Goal: Connect with others: Establish contact or relationships with other users

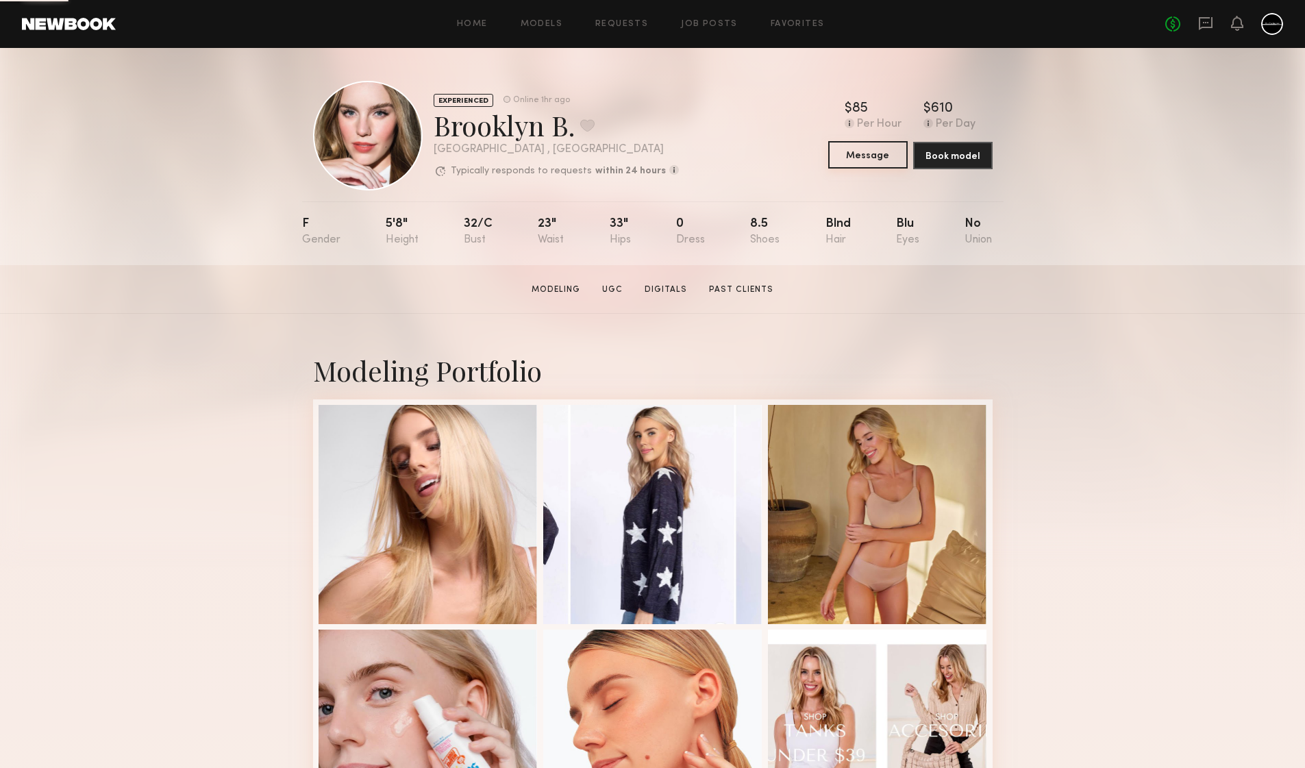
click at [868, 154] on button "Message" at bounding box center [867, 154] width 79 height 27
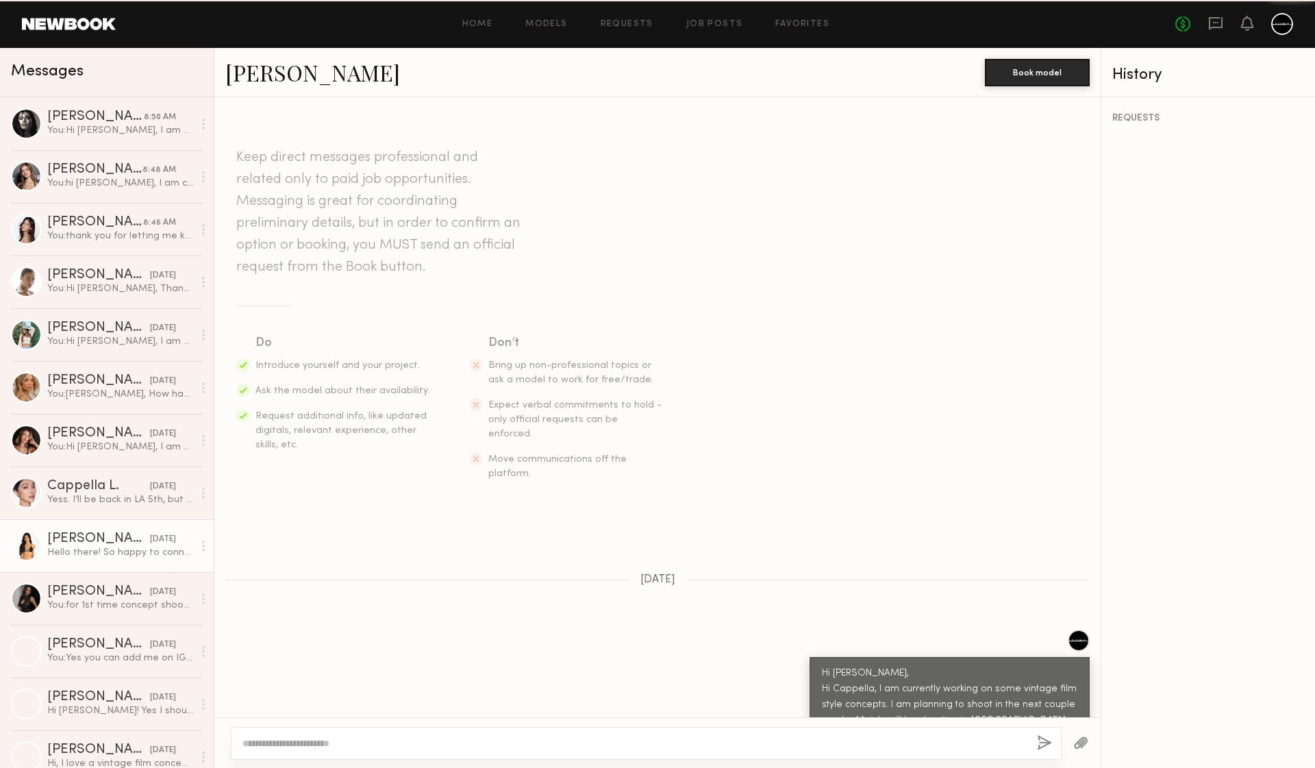
scroll to position [186, 0]
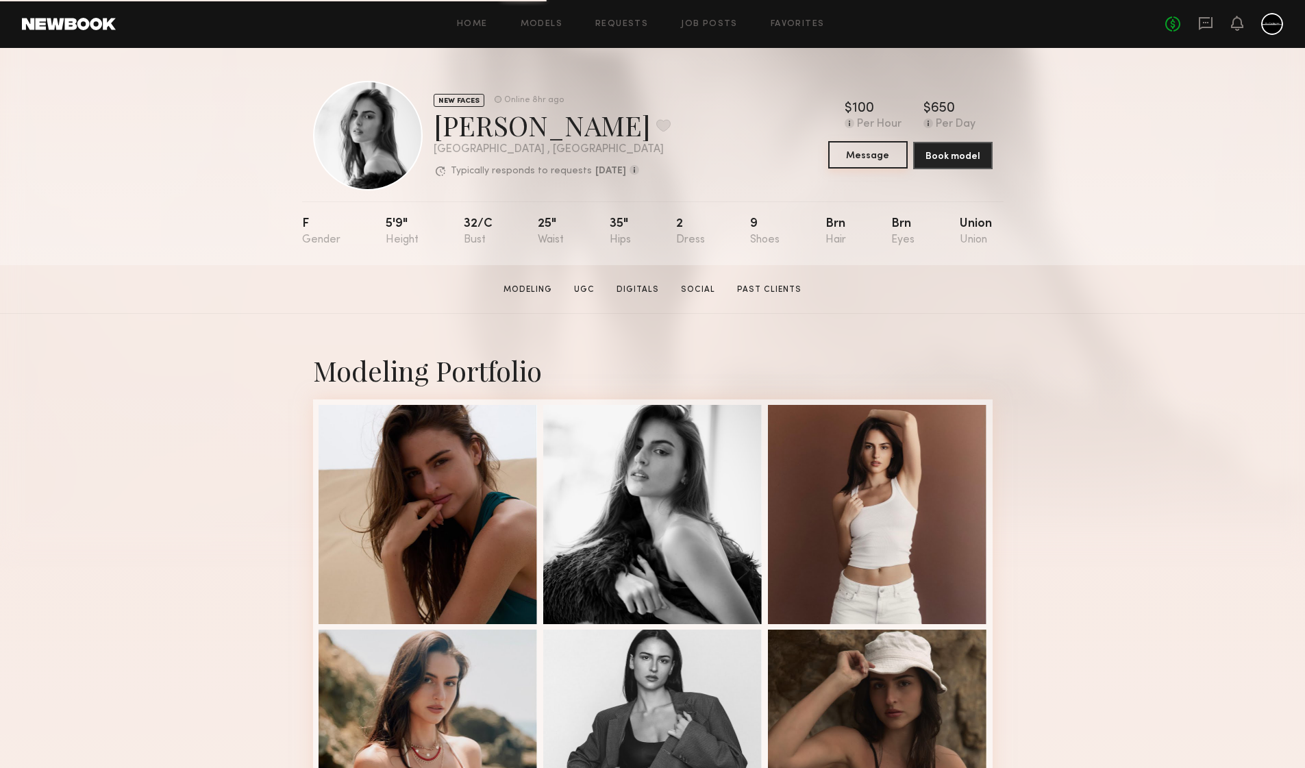
click at [870, 153] on button "Message" at bounding box center [867, 154] width 79 height 27
click at [872, 156] on button "Message" at bounding box center [867, 154] width 79 height 27
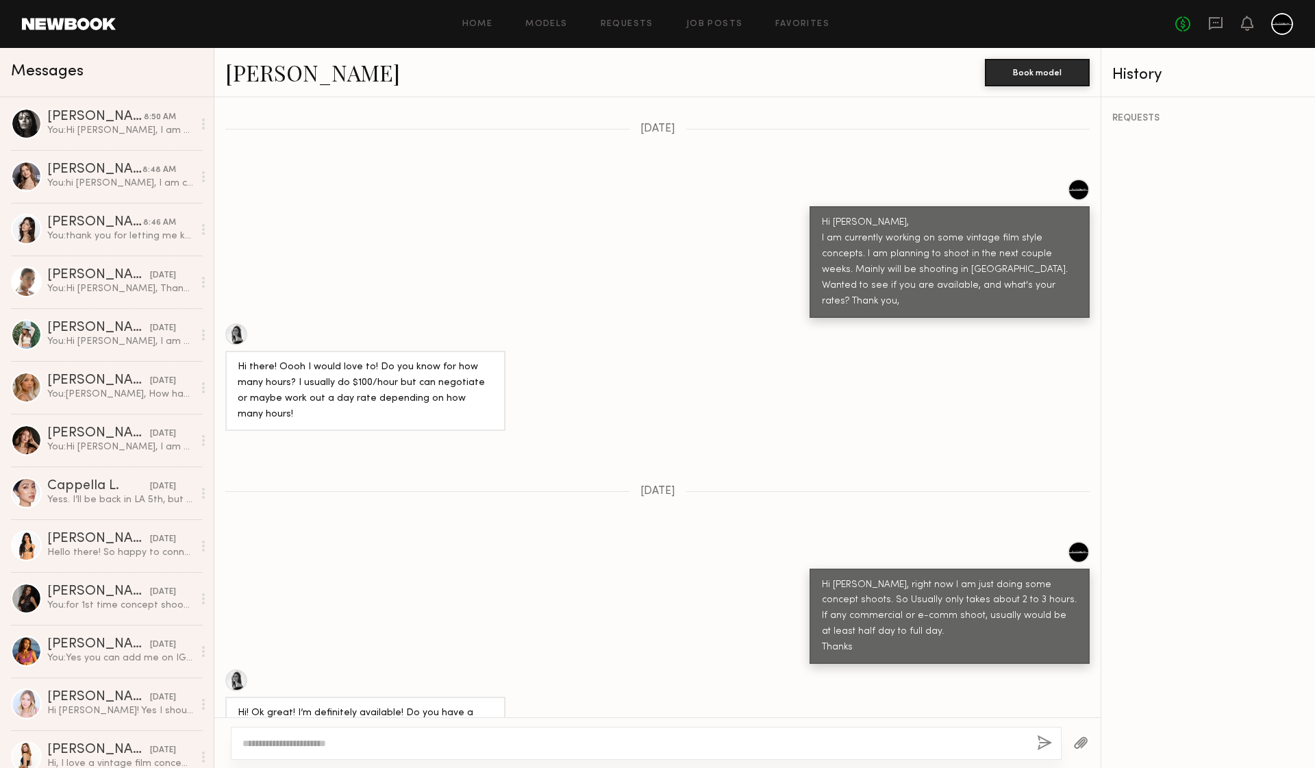
scroll to position [773, 0]
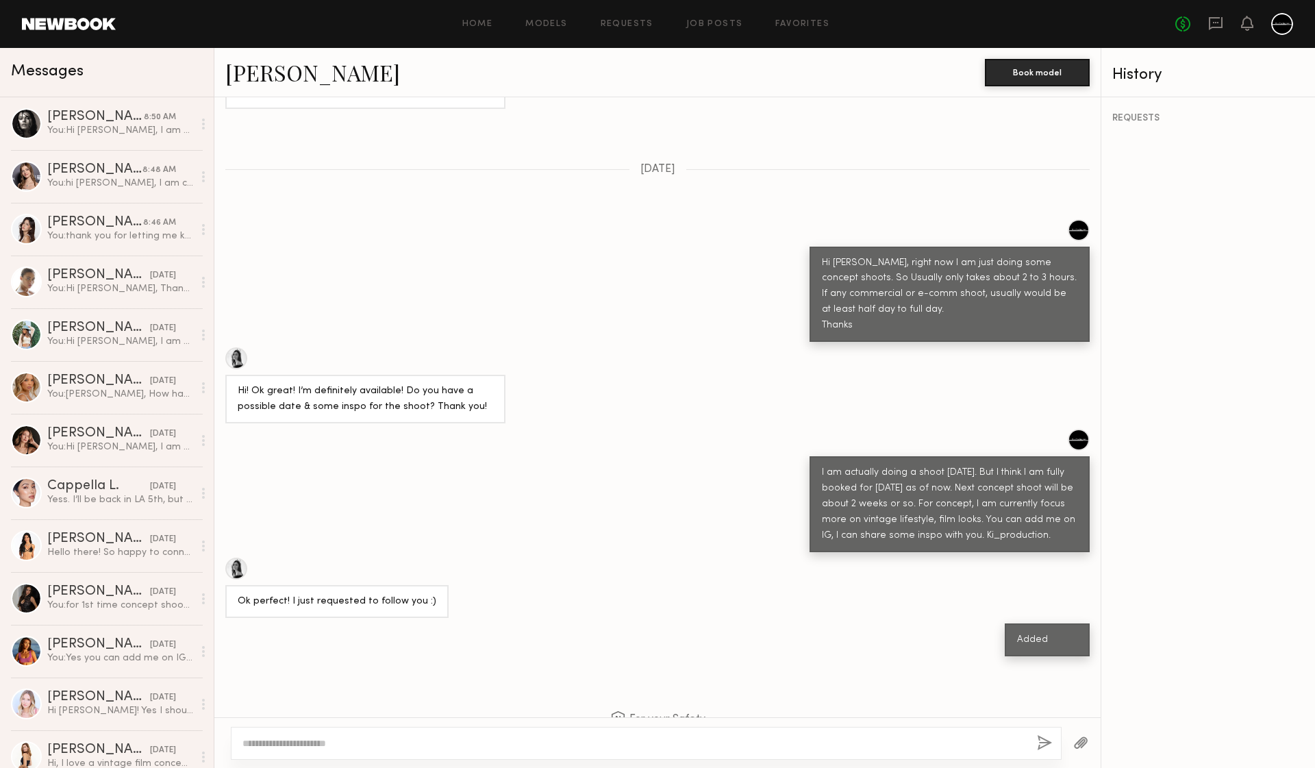
click at [261, 72] on link "Leah M." at bounding box center [312, 72] width 175 height 29
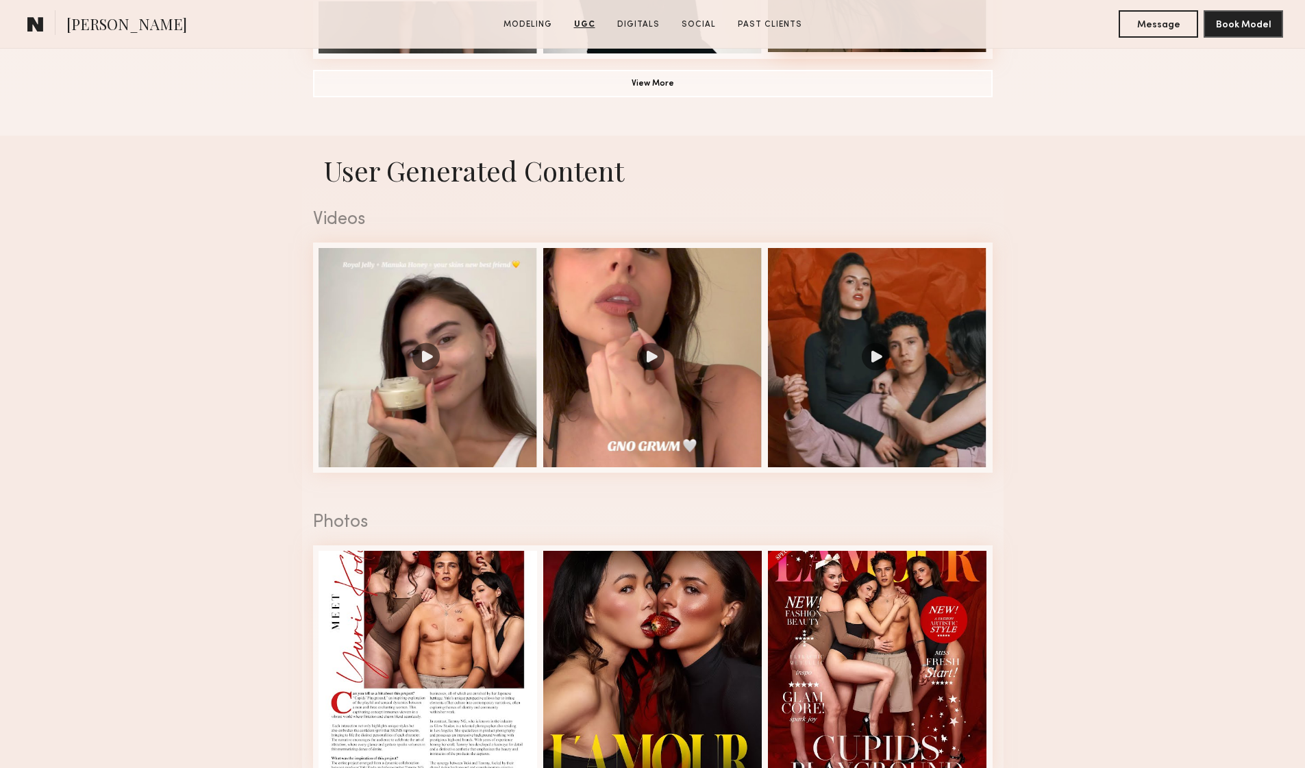
scroll to position [764, 0]
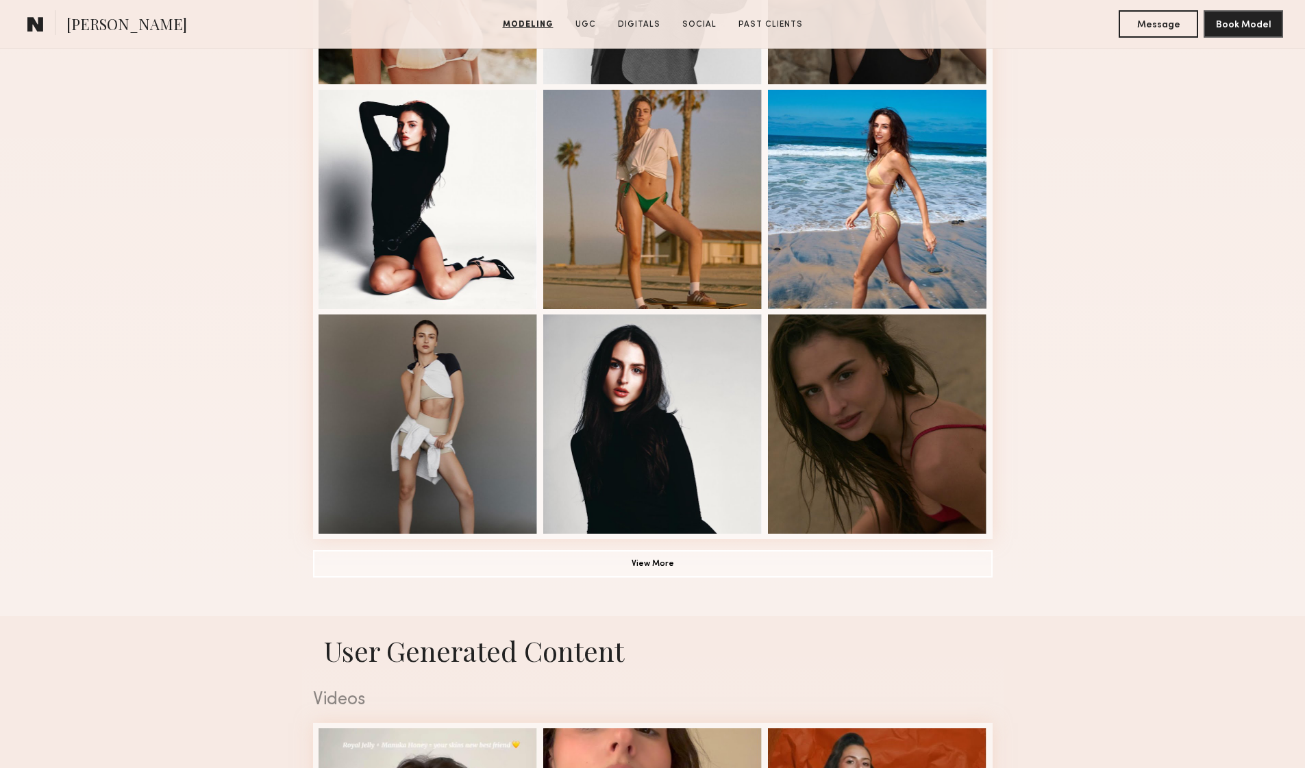
click at [658, 564] on button "View More" at bounding box center [653, 563] width 680 height 27
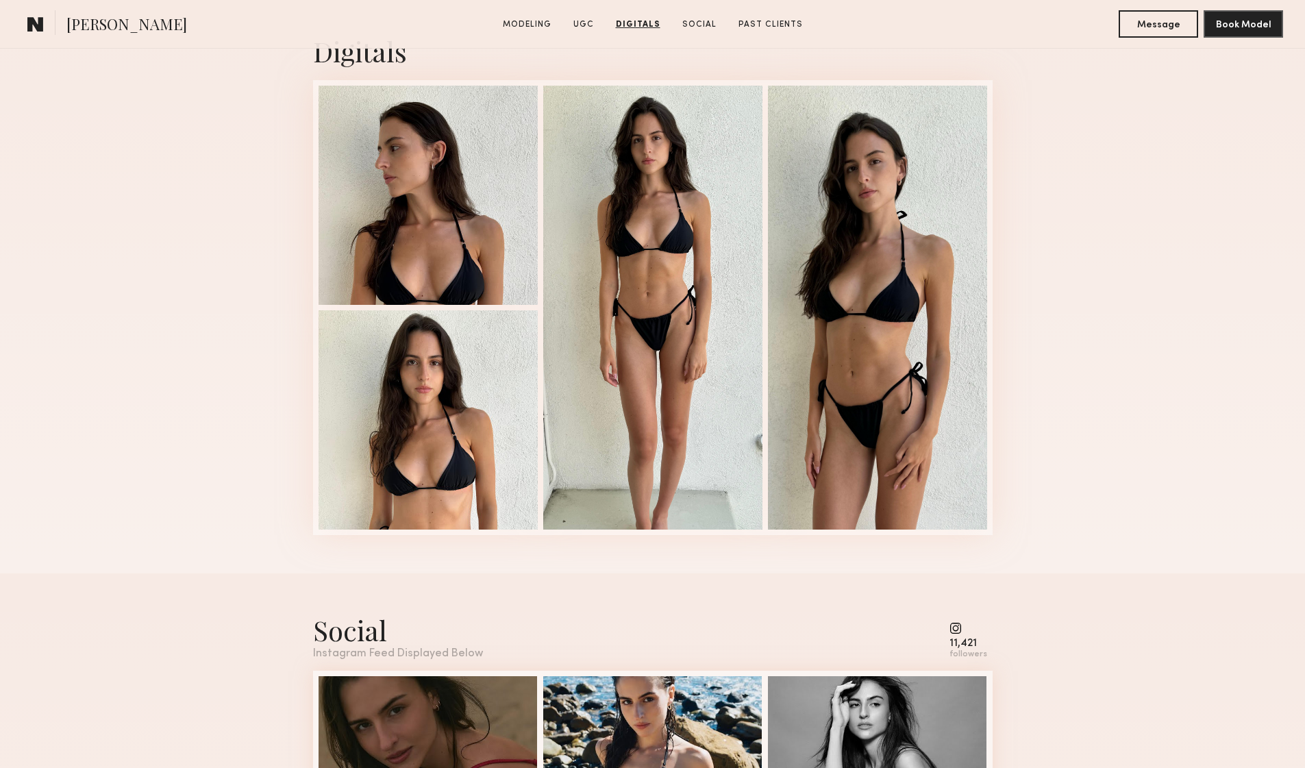
scroll to position [3453, 0]
